Goal: Task Accomplishment & Management: Complete application form

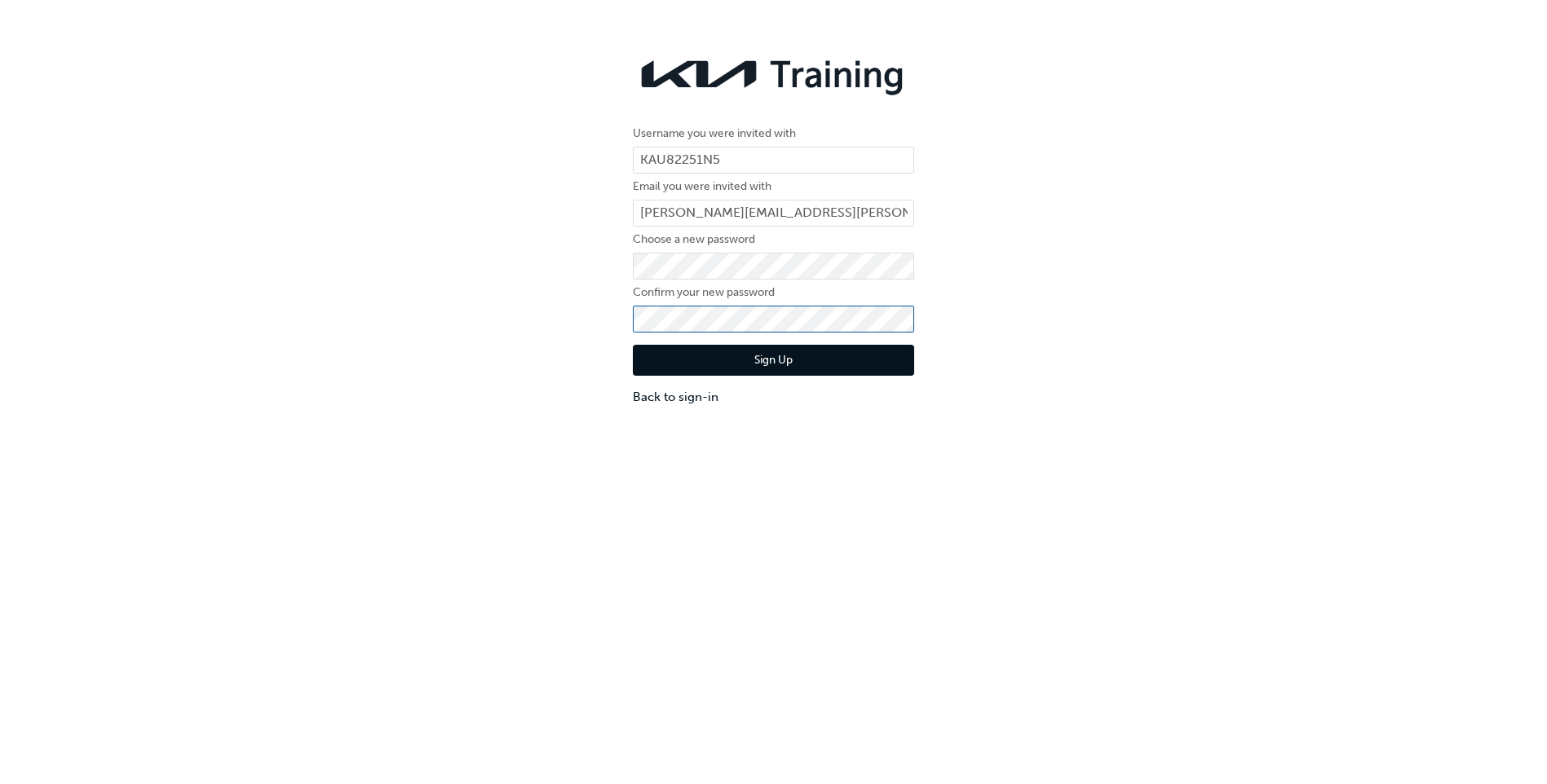
click button "Sign Up" at bounding box center [774, 360] width 281 height 31
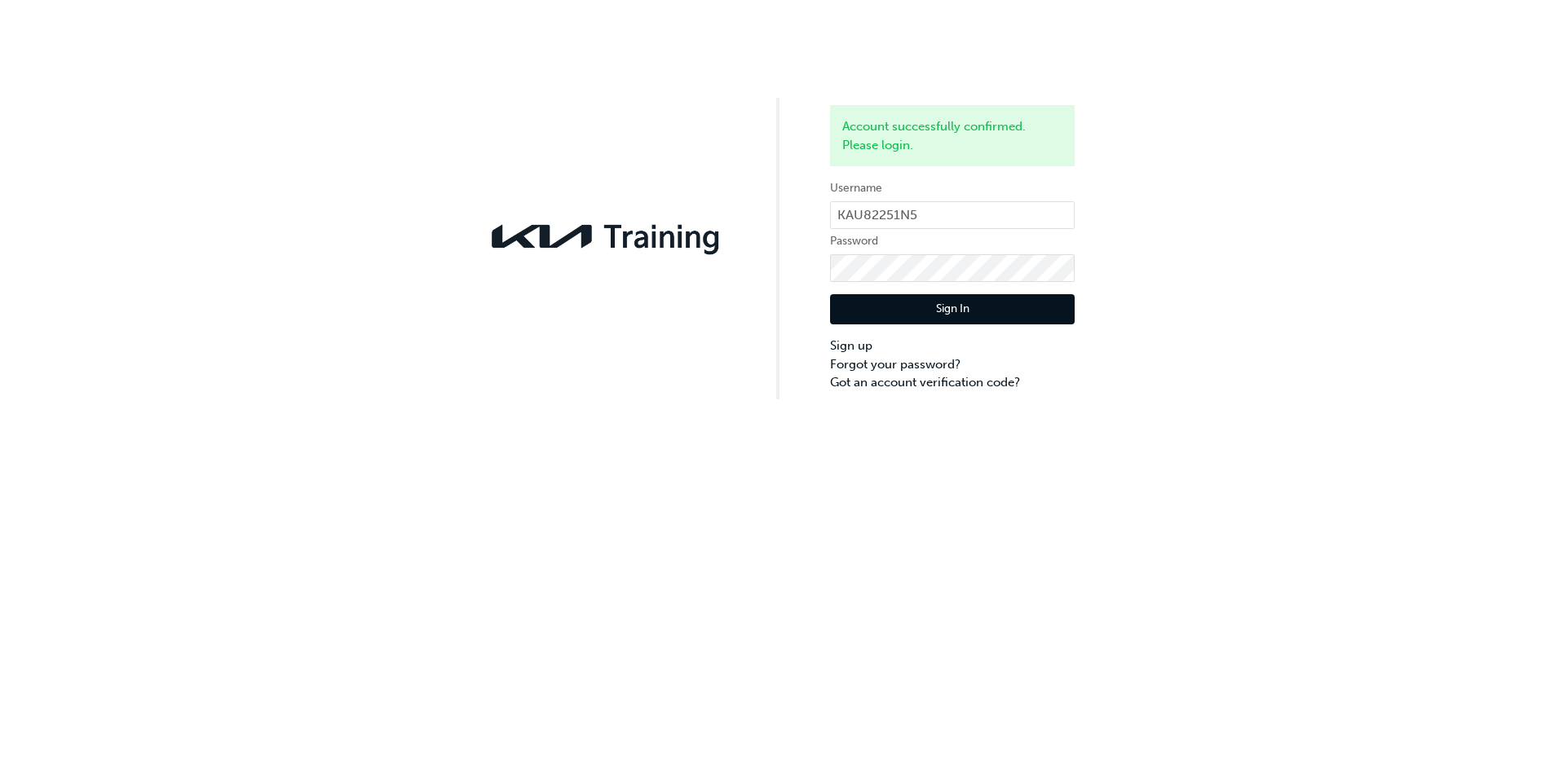
click at [866, 314] on button "Sign In" at bounding box center [952, 309] width 244 height 31
